Goal: Information Seeking & Learning: Learn about a topic

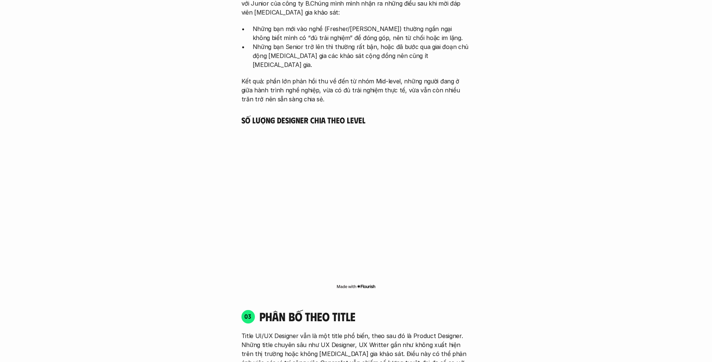
scroll to position [1190, 0]
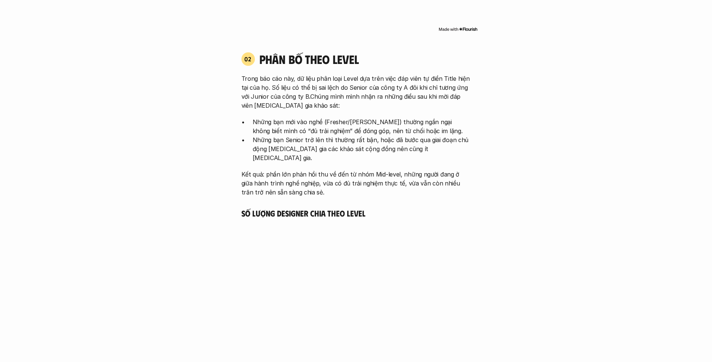
drag, startPoint x: 403, startPoint y: 163, endPoint x: 452, endPoint y: 163, distance: 48.2
click at [450, 170] on p "Kết quả: phần lớn phản hồi thu về đến từ nhóm Mid-level, những người đang ở giữ…" at bounding box center [357, 183] width 230 height 27
click at [453, 170] on p "Kết quả: phần lớn phản hồi thu về đến từ nhóm Mid-level, những người đang ở giữ…" at bounding box center [357, 183] width 230 height 27
drag, startPoint x: 430, startPoint y: 171, endPoint x: 486, endPoint y: 178, distance: 57.3
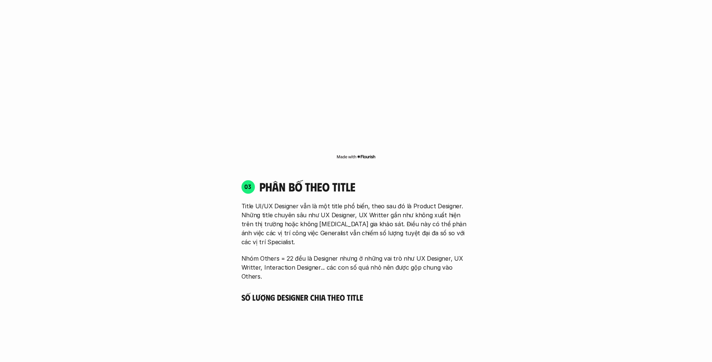
scroll to position [1471, 0]
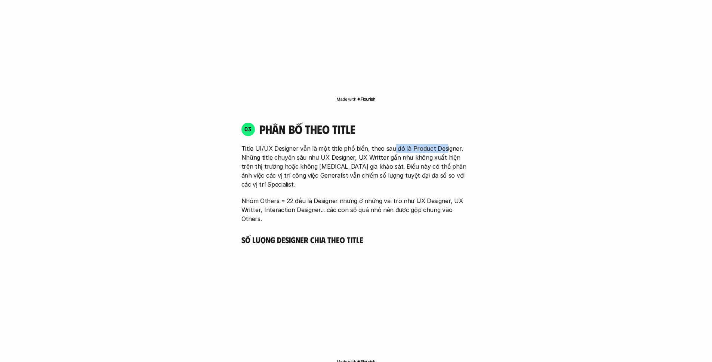
drag, startPoint x: 389, startPoint y: 142, endPoint x: 439, endPoint y: 138, distance: 50.2
click at [439, 144] on p "Title UI/UX Designer vẫn là một title phổ biến, theo sau đó là Product Designer…" at bounding box center [357, 166] width 230 height 45
click at [351, 150] on p "Title UI/UX Designer vẫn là một title phổ biến, theo sau đó là Product Designer…" at bounding box center [357, 166] width 230 height 45
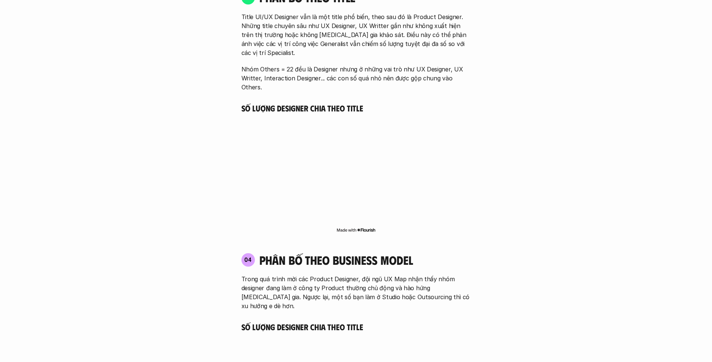
scroll to position [1673, 0]
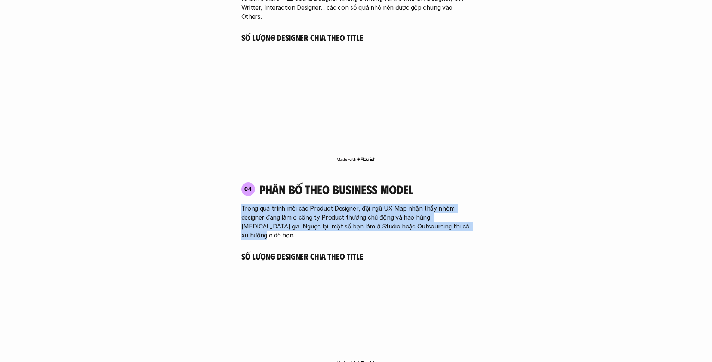
drag, startPoint x: 240, startPoint y: 179, endPoint x: 461, endPoint y: 200, distance: 222.0
click at [461, 200] on div "04 phân bố theo business model Trong quá trình mời các Product Designer, đội ng…" at bounding box center [356, 211] width 243 height 58
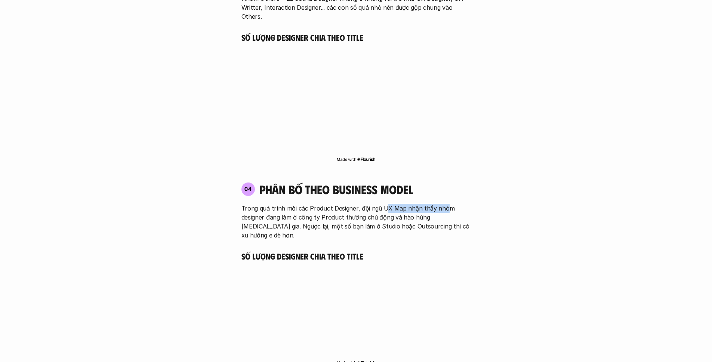
drag, startPoint x: 383, startPoint y: 181, endPoint x: 444, endPoint y: 181, distance: 60.6
click at [444, 204] on p "Trong quá trình mời các Product Designer, đội ngũ UX Map nhận thấy nhóm designe…" at bounding box center [357, 222] width 230 height 36
drag, startPoint x: 345, startPoint y: 184, endPoint x: 421, endPoint y: 187, distance: 76.3
click at [421, 204] on p "Trong quá trình mời các Product Designer, đội ngũ UX Map nhận thấy nhóm designe…" at bounding box center [357, 222] width 230 height 36
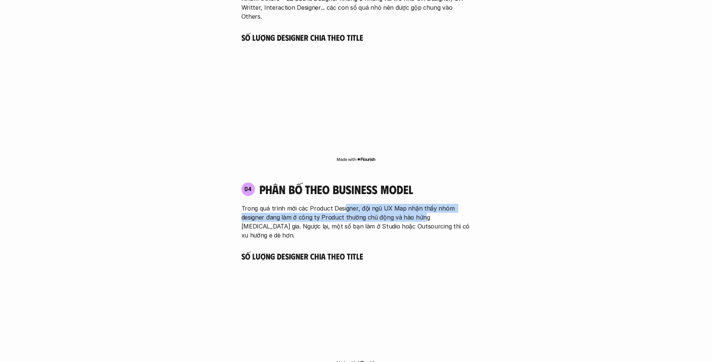
click at [421, 204] on p "Trong quá trình mời các Product Designer, đội ngũ UX Map nhận thấy nhóm designe…" at bounding box center [357, 222] width 230 height 36
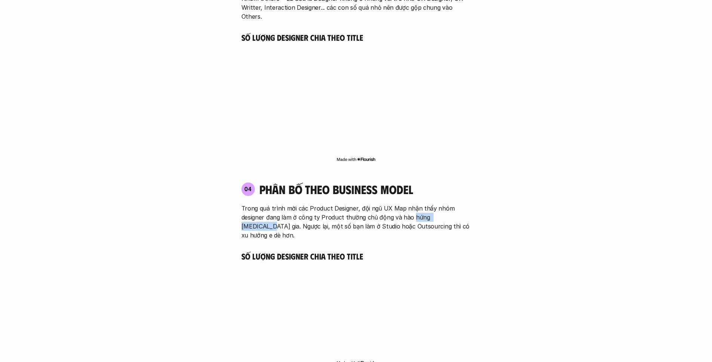
drag, startPoint x: 421, startPoint y: 187, endPoint x: 455, endPoint y: 193, distance: 34.9
click at [455, 204] on p "Trong quá trình mời các Product Designer, đội ngũ UX Map nhận thấy nhóm designe…" at bounding box center [357, 222] width 230 height 36
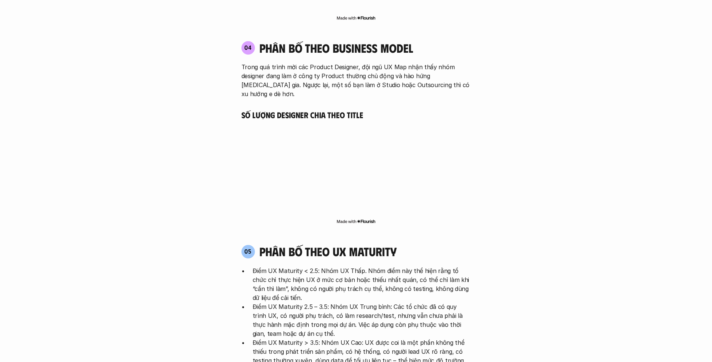
scroll to position [1907, 0]
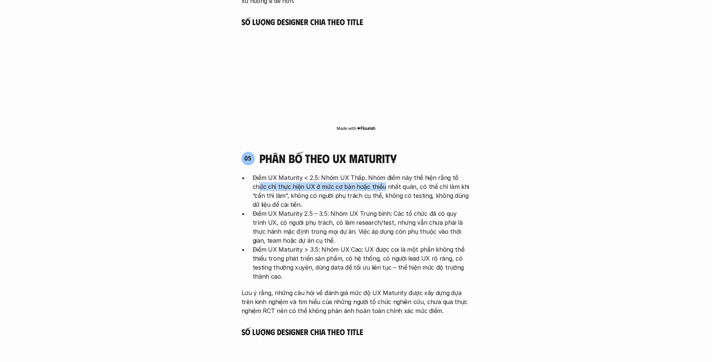
drag, startPoint x: 435, startPoint y: 141, endPoint x: 466, endPoint y: 140, distance: 30.7
click at [464, 173] on p "Điểm UX Maturity < 2.5: Nhóm UX Thấp. Nhóm điểm này thể hiện rằng tổ chức chỉ t…" at bounding box center [362, 191] width 218 height 36
click at [466, 173] on p "Điểm UX Maturity < 2.5: Nhóm UX Thấp. Nhóm điểm này thể hiện rằng tổ chức chỉ t…" at bounding box center [362, 191] width 218 height 36
drag, startPoint x: 448, startPoint y: 141, endPoint x: 485, endPoint y: 141, distance: 37.4
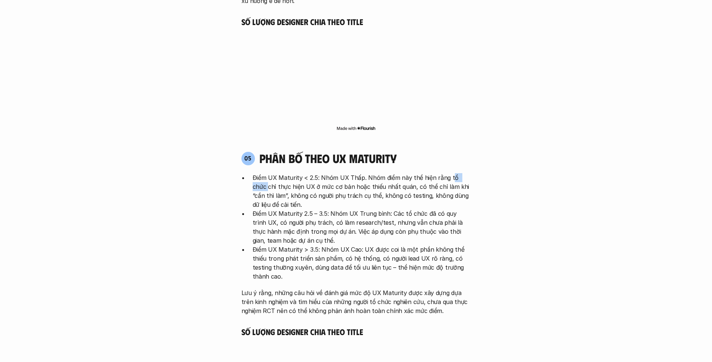
drag, startPoint x: 288, startPoint y: 148, endPoint x: 341, endPoint y: 151, distance: 52.5
click at [341, 173] on p "Điểm UX Maturity < 2.5: Nhóm UX Thấp. Nhóm điểm này thể hiện rằng tổ chức chỉ t…" at bounding box center [362, 191] width 218 height 36
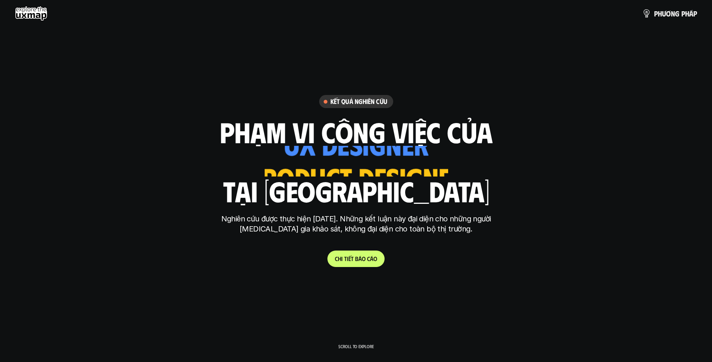
scroll to position [18, 0]
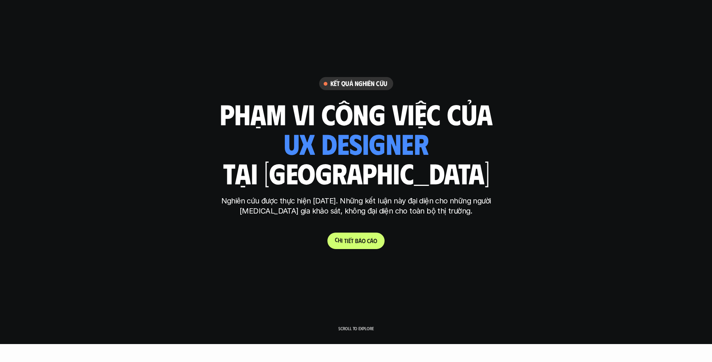
click at [354, 239] on p "C h i t i ế t b á o c á o" at bounding box center [356, 240] width 42 height 7
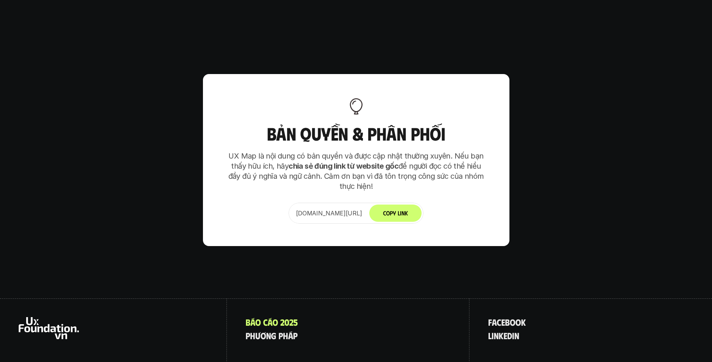
scroll to position [5253, 0]
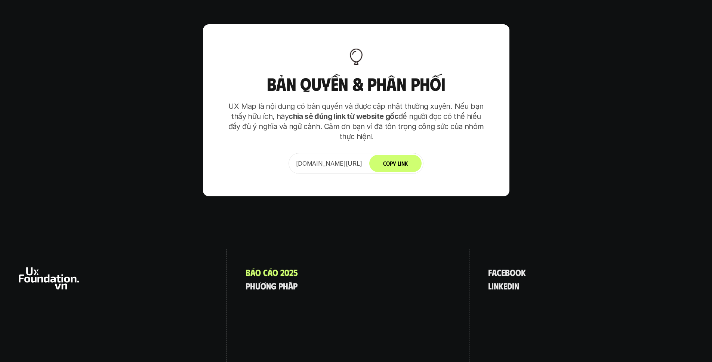
click at [498, 281] on span "n" at bounding box center [496, 286] width 5 height 10
